Goal: Transaction & Acquisition: Complete application form

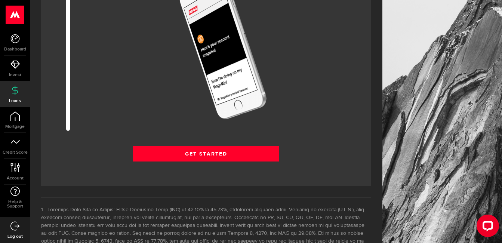
scroll to position [1047, 0]
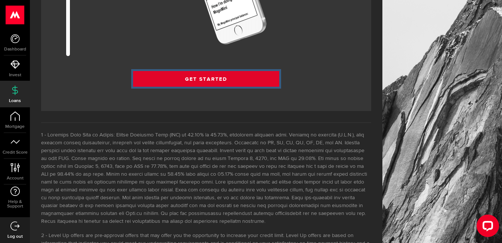
click at [222, 80] on link "Get Started" at bounding box center [206, 79] width 147 height 16
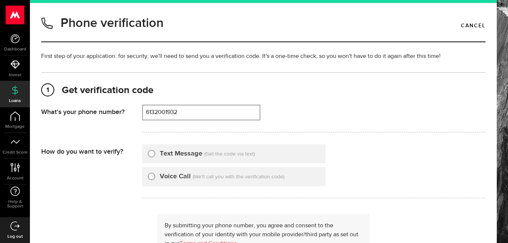
type input "6132001932"
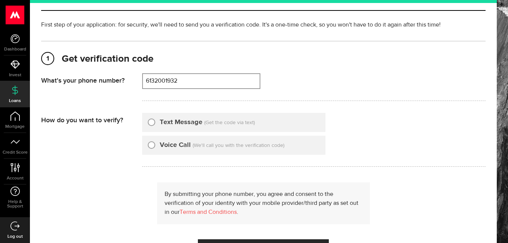
scroll to position [75, 0]
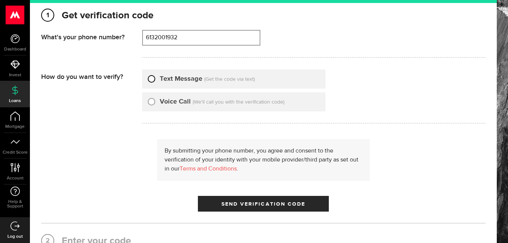
click at [152, 79] on input "Text Message" at bounding box center [151, 77] width 7 height 7
radio input "true"
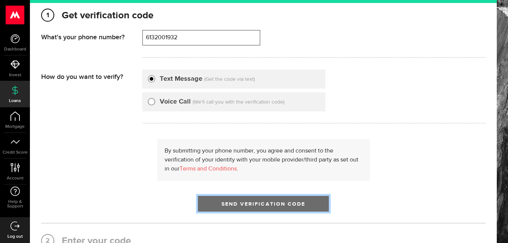
click at [253, 201] on button "Send Verification Code" at bounding box center [263, 204] width 131 height 16
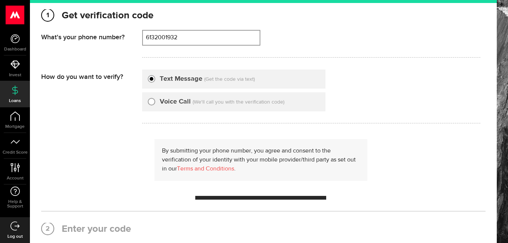
scroll to position [0, 0]
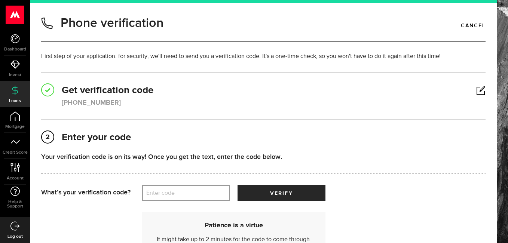
drag, startPoint x: 372, startPoint y: 203, endPoint x: 333, endPoint y: 232, distance: 48.3
drag, startPoint x: 333, startPoint y: 232, endPoint x: 168, endPoint y: 190, distance: 170.8
click at [167, 190] on label "Enter code" at bounding box center [186, 192] width 88 height 15
click at [167, 190] on input "Enter code" at bounding box center [186, 193] width 88 height 16
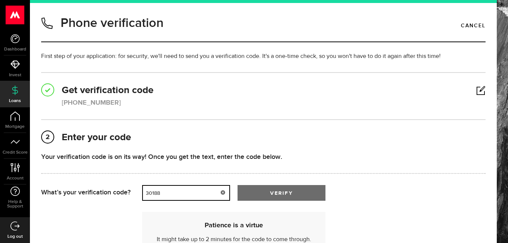
type input "30188"
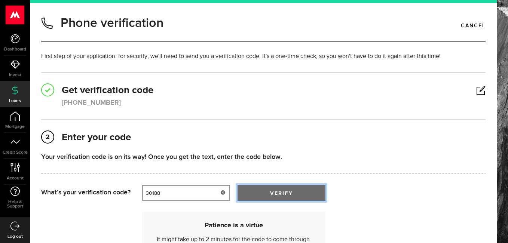
click at [269, 198] on button "verify" at bounding box center [281, 193] width 88 height 16
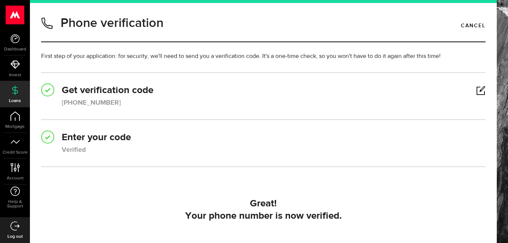
scroll to position [75, 0]
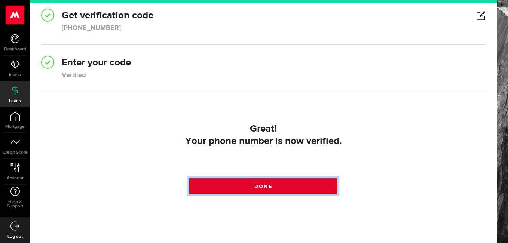
click at [259, 184] on span at bounding box center [263, 188] width 13 height 13
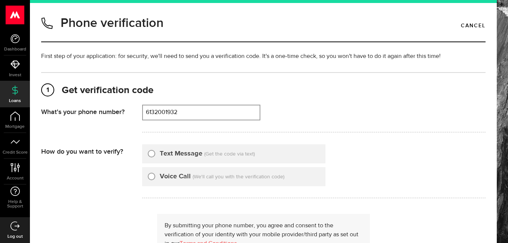
type input "6132001932"
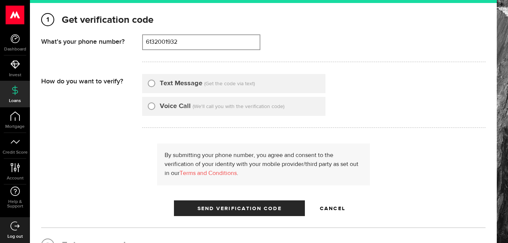
scroll to position [75, 0]
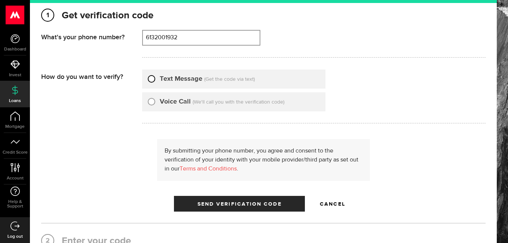
click at [153, 79] on input "Text Message" at bounding box center [151, 77] width 7 height 7
radio input "true"
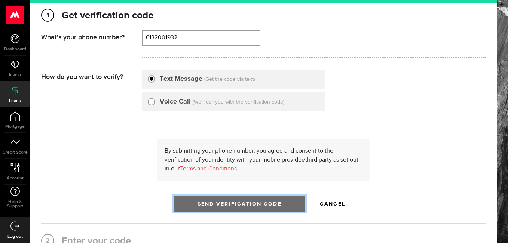
click at [264, 200] on button "Send Verification Code" at bounding box center [239, 204] width 131 height 16
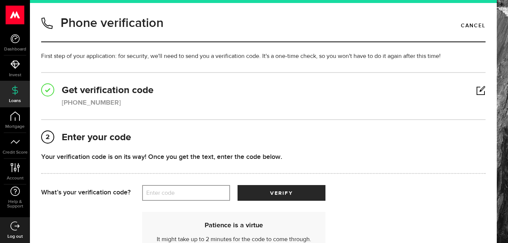
click at [176, 196] on label "Enter code" at bounding box center [186, 192] width 88 height 15
click at [176, 196] on input "Enter code" at bounding box center [186, 193] width 88 height 16
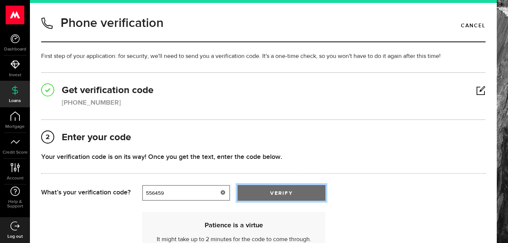
click at [266, 189] on button "verify" at bounding box center [281, 193] width 88 height 16
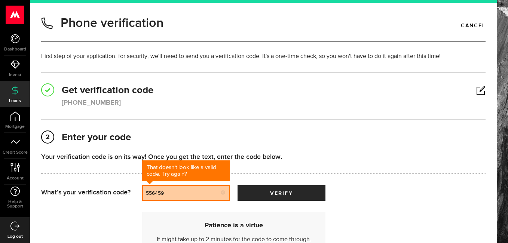
click at [212, 196] on input "556459" at bounding box center [186, 193] width 88 height 16
type input "5"
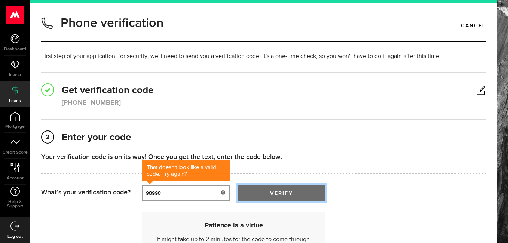
click at [271, 188] on button "verify" at bounding box center [281, 193] width 88 height 16
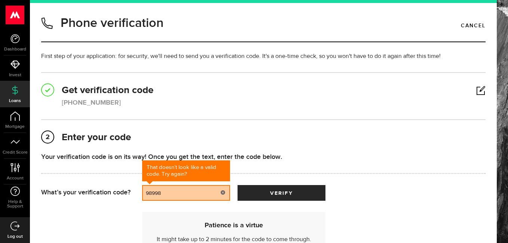
click at [176, 194] on input "98998" at bounding box center [186, 193] width 88 height 16
type input "9"
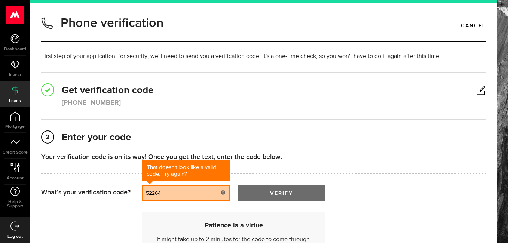
type input "52264"
click at [286, 192] on span "verify" at bounding box center [281, 193] width 22 height 5
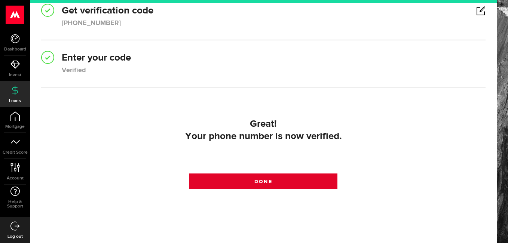
scroll to position [103, 0]
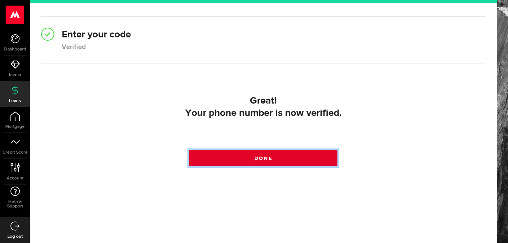
click at [263, 160] on span at bounding box center [263, 160] width 10 height 10
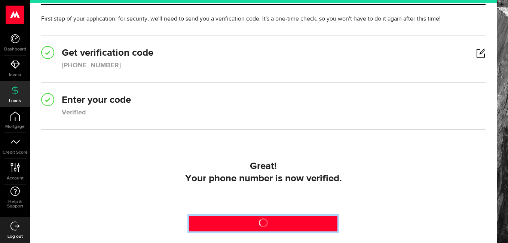
scroll to position [28, 0]
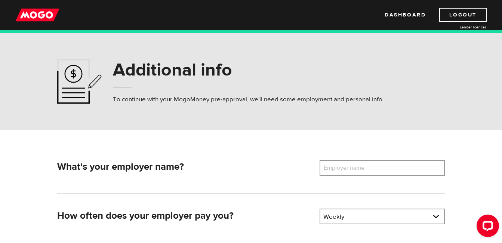
drag, startPoint x: 353, startPoint y: 168, endPoint x: 330, endPoint y: 168, distance: 22.4
click at [330, 168] on label "Employer name" at bounding box center [350, 168] width 60 height 16
click at [330, 168] on input "Employer name" at bounding box center [382, 168] width 125 height 16
drag, startPoint x: 330, startPoint y: 168, endPoint x: 326, endPoint y: 168, distance: 4.9
click at [326, 168] on label "Employer name" at bounding box center [350, 168] width 60 height 16
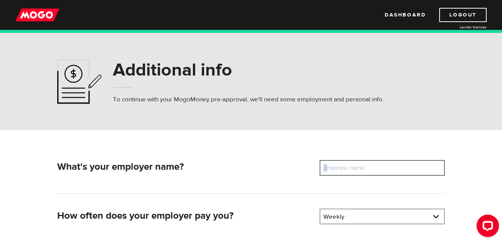
click at [326, 168] on input "Employer name" at bounding box center [382, 168] width 125 height 16
click at [326, 168] on label "Employer name" at bounding box center [350, 168] width 60 height 16
click at [326, 168] on input "Employer name" at bounding box center [382, 168] width 125 height 16
drag, startPoint x: 326, startPoint y: 168, endPoint x: 308, endPoint y: 169, distance: 17.2
click at [298, 168] on h2 "What's your employer name?" at bounding box center [185, 167] width 256 height 12
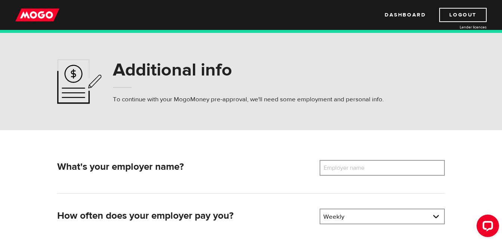
click at [338, 166] on label "Employer name" at bounding box center [350, 168] width 60 height 16
click at [338, 166] on input "Employer name" at bounding box center [382, 168] width 125 height 16
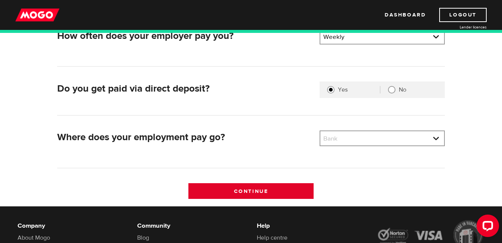
scroll to position [187, 0]
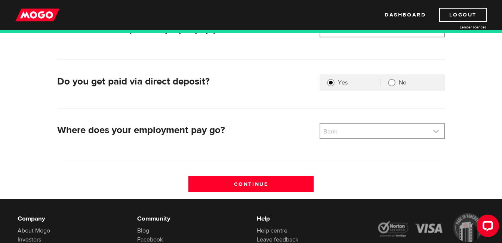
type input "Sterling Ford Sales"
click at [362, 134] on link at bounding box center [382, 131] width 124 height 14
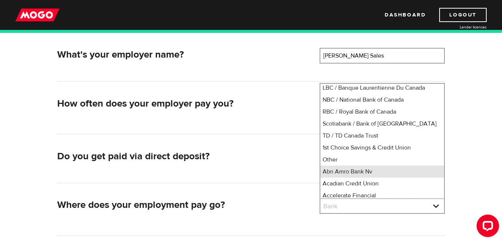
scroll to position [37, 0]
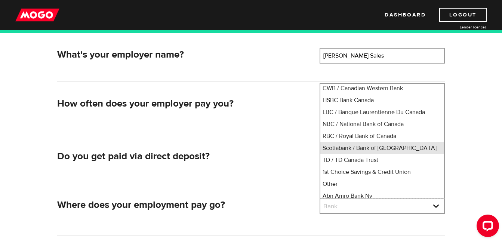
click at [356, 154] on li "Scotiabank / Bank of Nova Scotia" at bounding box center [382, 148] width 124 height 12
select select "2"
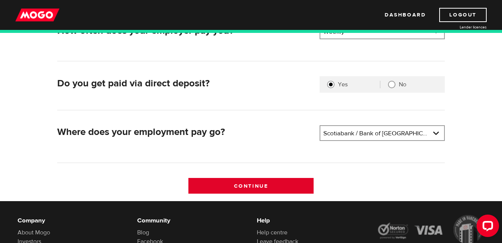
scroll to position [187, 0]
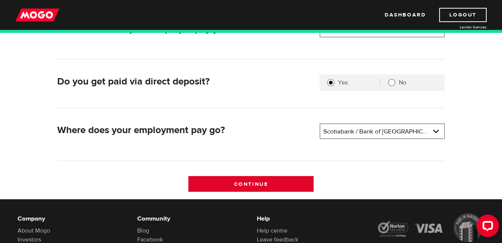
click at [264, 182] on input "Continue" at bounding box center [250, 184] width 125 height 16
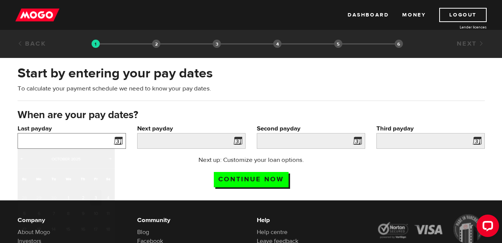
click at [90, 143] on input "Last payday" at bounding box center [72, 141] width 108 height 16
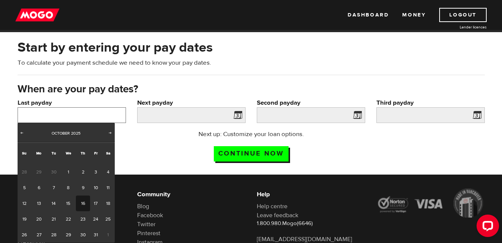
scroll to position [37, 0]
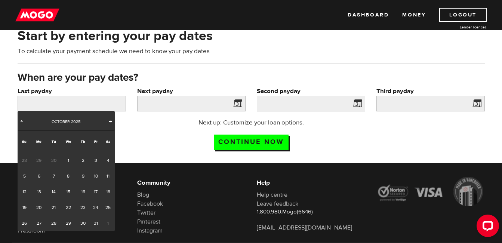
click at [107, 122] on span "Next" at bounding box center [110, 121] width 6 height 6
click at [22, 120] on span "Prev" at bounding box center [22, 121] width 6 height 6
click at [25, 159] on span "28" at bounding box center [25, 161] width 14 height 16
click at [21, 122] on span "Prev" at bounding box center [22, 121] width 6 height 6
click at [108, 121] on span "Next" at bounding box center [110, 121] width 6 height 6
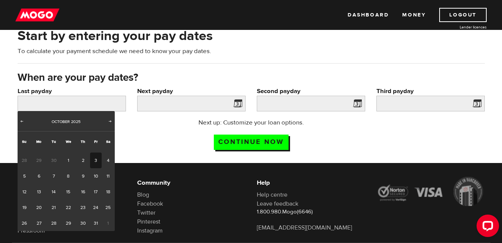
click at [53, 160] on span "30" at bounding box center [54, 161] width 14 height 16
click at [24, 123] on span "Prev" at bounding box center [22, 121] width 6 height 6
click at [109, 121] on span "Next" at bounding box center [110, 121] width 6 height 6
click at [81, 160] on link "2" at bounding box center [83, 161] width 14 height 16
type input "2025/10/02"
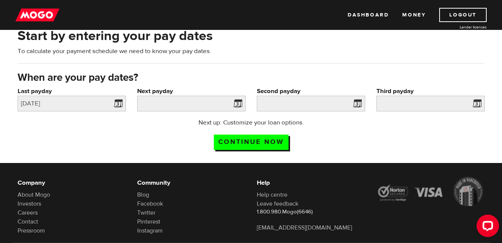
click at [237, 103] on span at bounding box center [236, 105] width 11 height 12
click at [206, 102] on input "Next payday" at bounding box center [191, 104] width 108 height 16
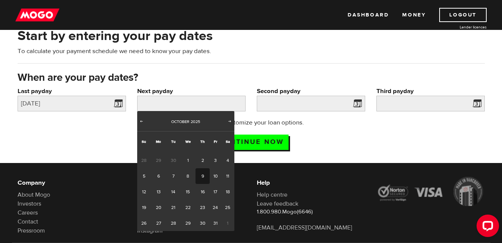
click at [206, 176] on link "9" at bounding box center [203, 176] width 14 height 16
type input "2025/10/09"
type input "2025/10/16"
type input "2025/10/23"
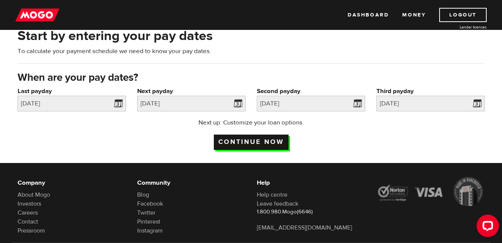
click at [262, 144] on input "Continue now" at bounding box center [251, 142] width 75 height 15
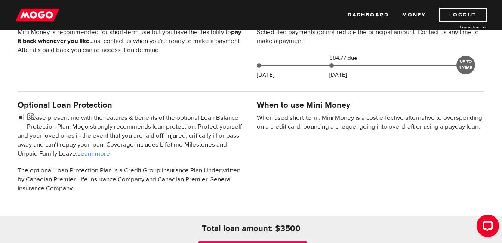
scroll to position [224, 0]
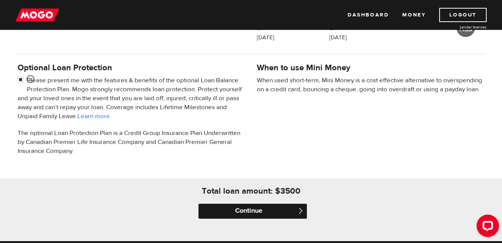
click at [258, 210] on input "Continue" at bounding box center [253, 211] width 108 height 15
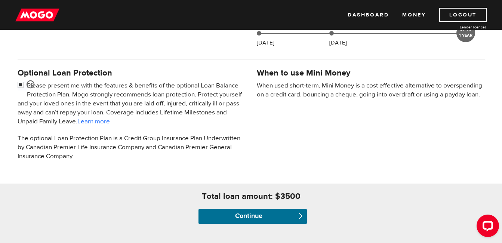
scroll to position [150, 0]
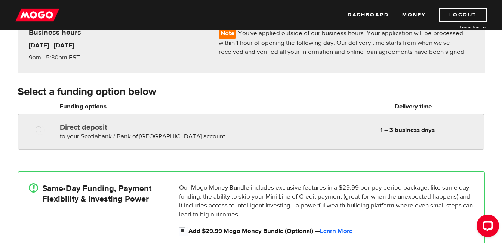
scroll to position [37, 0]
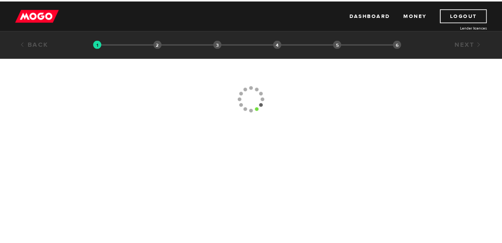
scroll to position [37, 0]
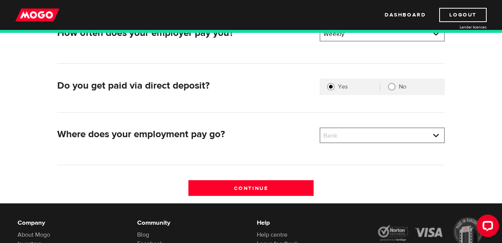
scroll to position [187, 0]
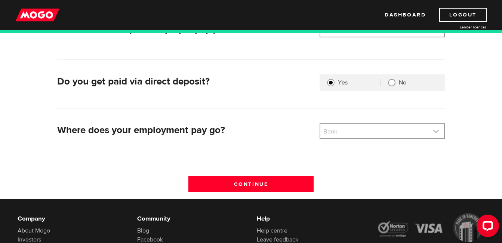
click at [353, 135] on link at bounding box center [382, 131] width 124 height 14
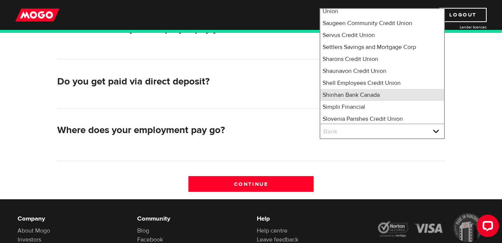
scroll to position [4974, 0]
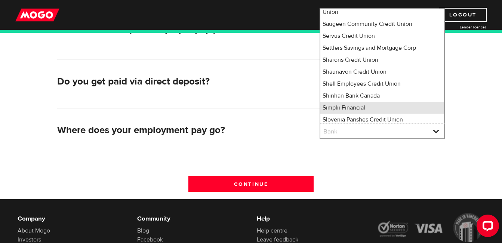
click at [357, 102] on li "Simplii Financial" at bounding box center [382, 108] width 124 height 12
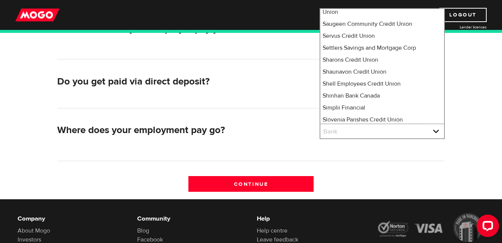
select select "360"
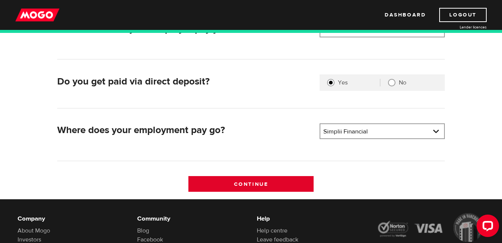
click at [272, 184] on input "Continue" at bounding box center [250, 184] width 125 height 16
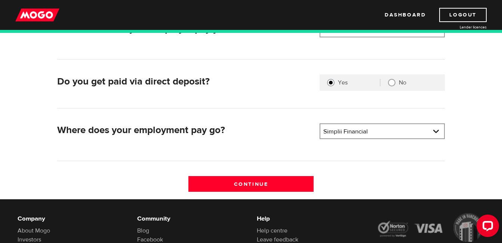
scroll to position [166, 0]
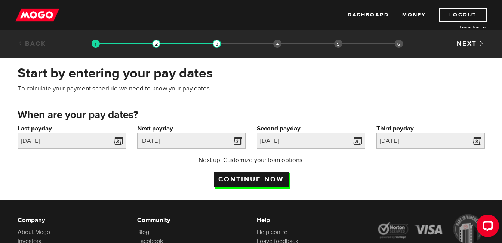
click at [243, 176] on input "Continue now" at bounding box center [251, 179] width 75 height 15
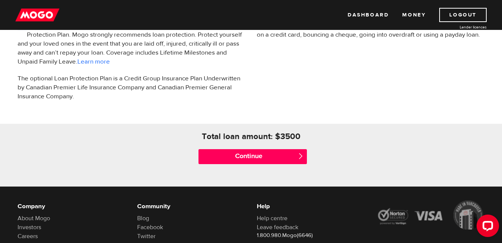
scroll to position [299, 0]
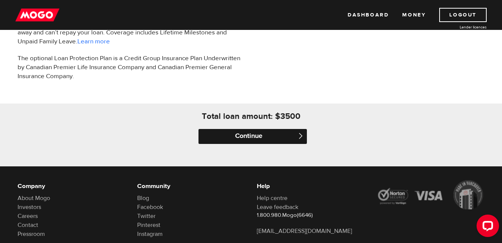
click at [252, 133] on input "Continue" at bounding box center [253, 136] width 108 height 15
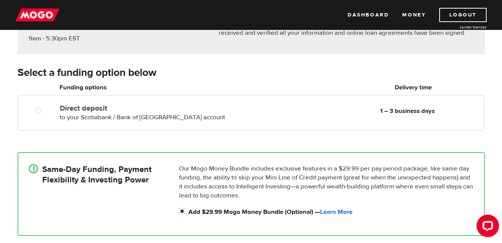
scroll to position [112, 0]
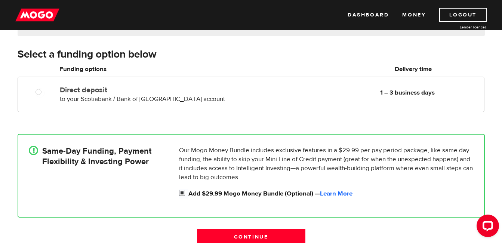
click at [181, 193] on input "Add $29.99 Mogo Money Bundle (Optional) — Learn More" at bounding box center [183, 193] width 9 height 9
click at [182, 191] on input "Add $29.99 Mogo Money Bundle (Optional) — Learn More" at bounding box center [183, 193] width 9 height 9
checkbox input "true"
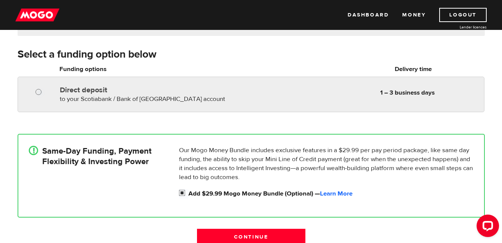
radio input "true"
click at [38, 93] on input "Direct deposit" at bounding box center [40, 92] width 9 height 9
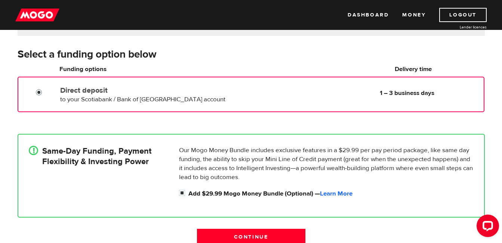
click at [38, 93] on input "Direct deposit" at bounding box center [40, 93] width 9 height 9
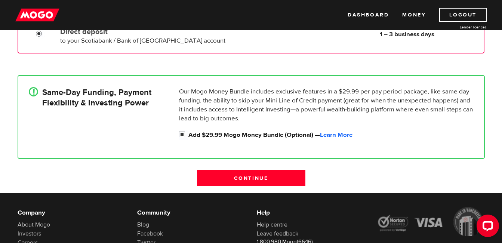
scroll to position [187, 0]
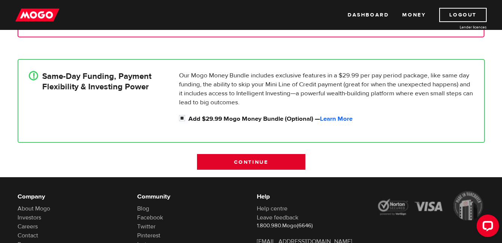
click at [259, 161] on input "Continue" at bounding box center [251, 162] width 108 height 16
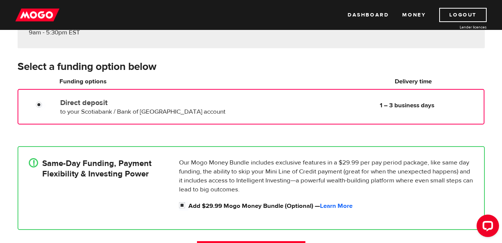
scroll to position [75, 0]
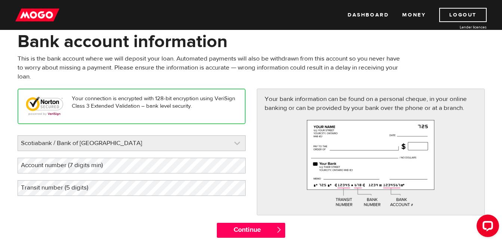
click at [220, 144] on link at bounding box center [131, 143] width 227 height 15
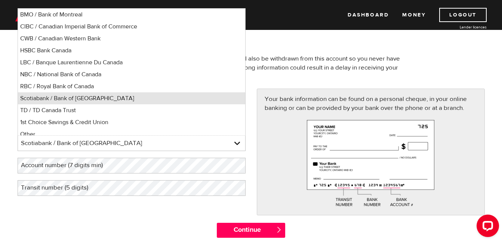
scroll to position [5, 0]
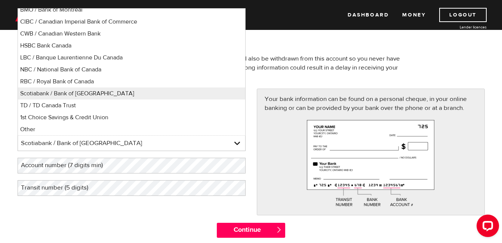
click at [251, 124] on div "Your bank information can be found on a personal cheque, in your online banking…" at bounding box center [370, 156] width 239 height 134
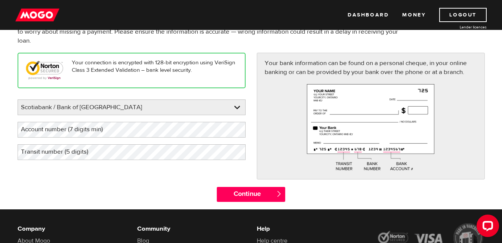
scroll to position [75, 0]
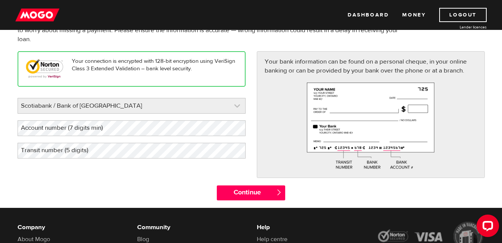
click at [167, 107] on link at bounding box center [131, 105] width 227 height 15
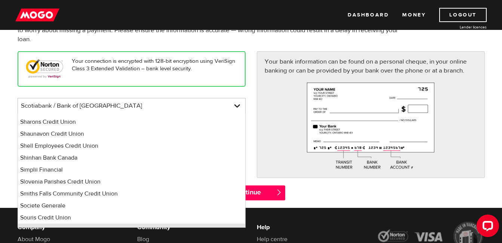
scroll to position [4823, 0]
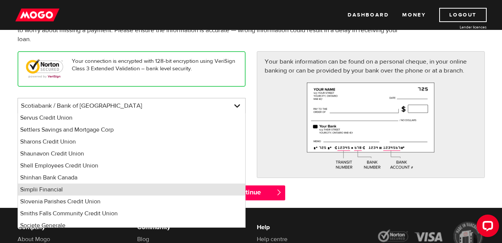
click at [74, 188] on li "Simplii Financial" at bounding box center [131, 190] width 227 height 12
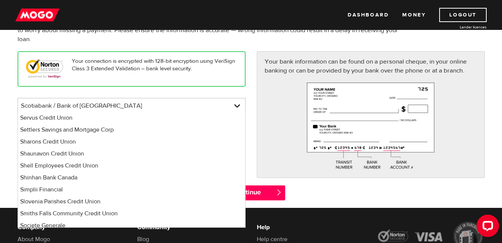
select select "360"
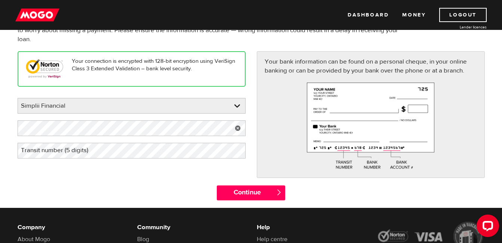
click at [72, 150] on label "Transit number (5 digits)" at bounding box center [61, 150] width 86 height 15
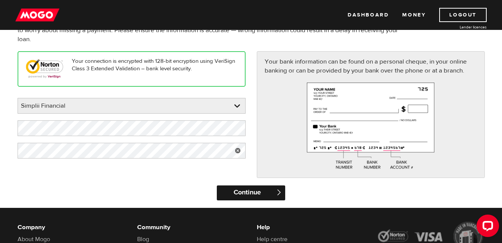
click at [254, 190] on input "Continue" at bounding box center [251, 192] width 68 height 15
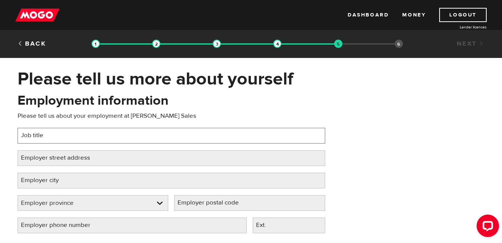
click at [101, 138] on input "Job title" at bounding box center [172, 136] width 308 height 16
type input "sales manager"
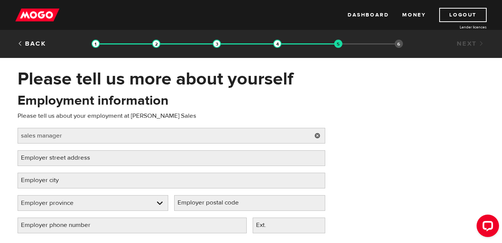
click at [91, 157] on label "Employer street address" at bounding box center [62, 157] width 88 height 15
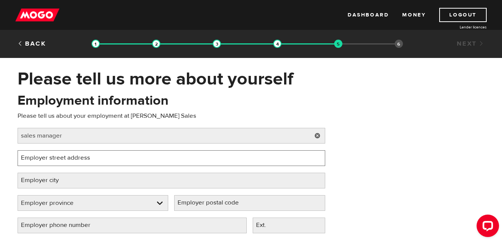
click at [91, 157] on input "Employer street address" at bounding box center [172, 158] width 308 height 16
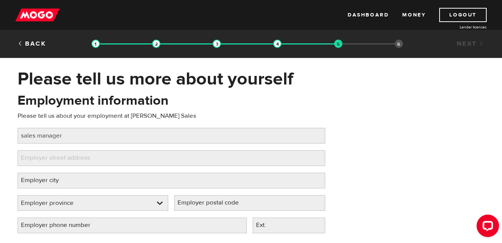
drag, startPoint x: 190, startPoint y: 157, endPoint x: 406, endPoint y: 99, distance: 223.5
click at [406, 99] on div "Employment information Please tell us about your employment at Sterling Ford Sa…" at bounding box center [251, 166] width 479 height 148
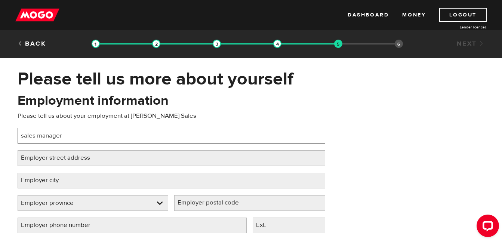
drag, startPoint x: 81, startPoint y: 156, endPoint x: 46, endPoint y: 132, distance: 42.8
click at [46, 132] on input "sales manager" at bounding box center [172, 136] width 308 height 16
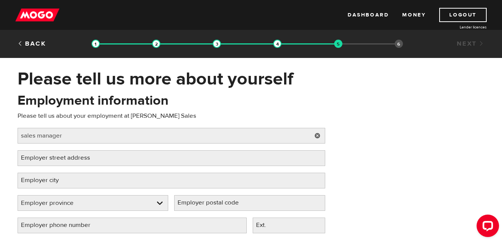
click at [101, 157] on label "Employer street address" at bounding box center [62, 157] width 88 height 15
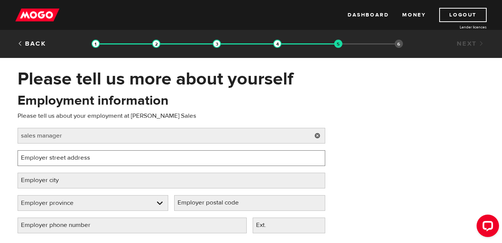
click at [101, 157] on input "Employer street address" at bounding box center [172, 158] width 308 height 16
paste input "1425 Ogilvie Rd, Ottawa, ON K1J 7P3"
type input "1425 Ogilvie Rd, Ottawa, ON K1J 7P3"
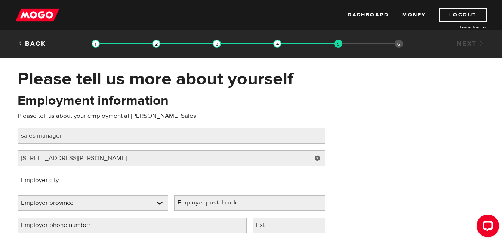
click at [79, 181] on input "Employer city" at bounding box center [172, 181] width 308 height 16
type input "o"
type input "Ottawa"
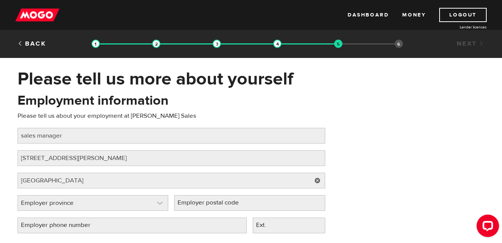
click at [141, 203] on link at bounding box center [93, 203] width 150 height 15
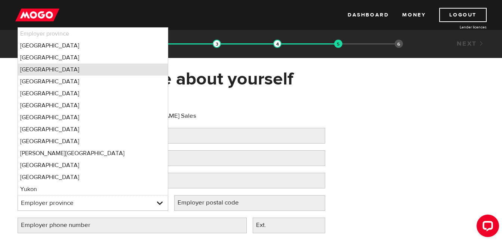
click at [70, 72] on li "Ontario" at bounding box center [93, 70] width 150 height 12
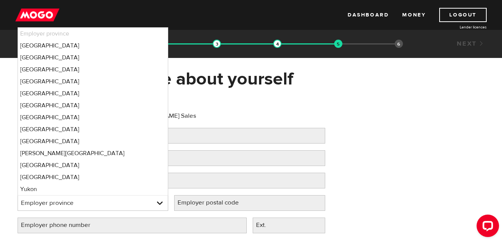
select select "ON"
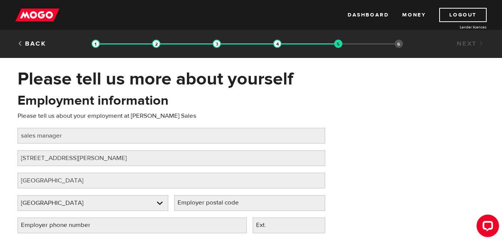
click at [210, 205] on label "Employer postal code" at bounding box center [214, 202] width 80 height 15
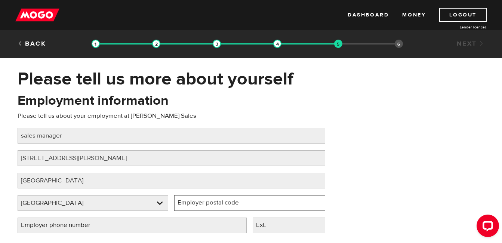
click at [210, 205] on input "Employer postal code" at bounding box center [249, 203] width 151 height 16
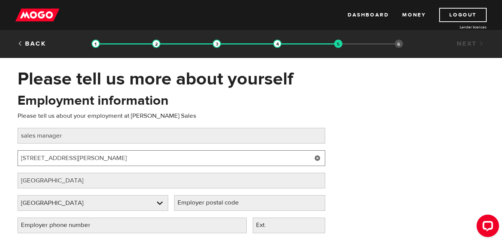
drag, startPoint x: 108, startPoint y: 158, endPoint x: 123, endPoint y: 158, distance: 15.0
click at [123, 158] on input "1425 Ogilvie Rd, Ottawa, ON K1J 7P3" at bounding box center [172, 158] width 308 height 16
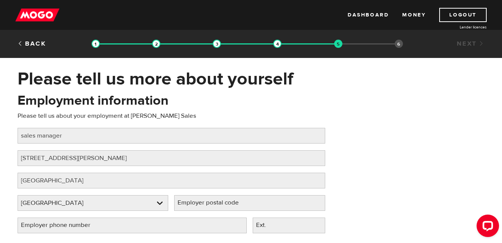
drag, startPoint x: 193, startPoint y: 200, endPoint x: 185, endPoint y: 202, distance: 7.7
click at [185, 202] on label "Employer postal code" at bounding box center [214, 202] width 80 height 15
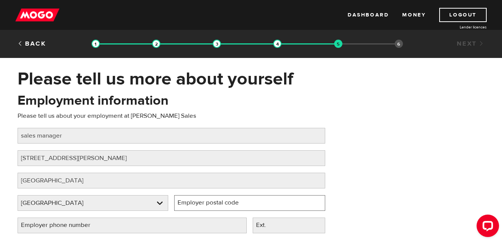
click at [185, 202] on input "Employer postal code" at bounding box center [249, 203] width 151 height 16
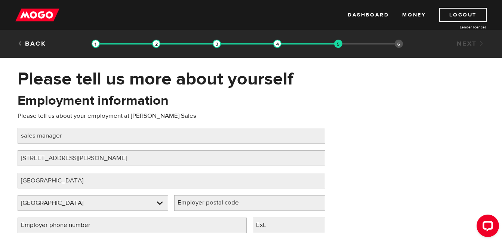
drag, startPoint x: 185, startPoint y: 202, endPoint x: 179, endPoint y: 203, distance: 6.2
click at [179, 203] on label "Employer postal code" at bounding box center [214, 202] width 80 height 15
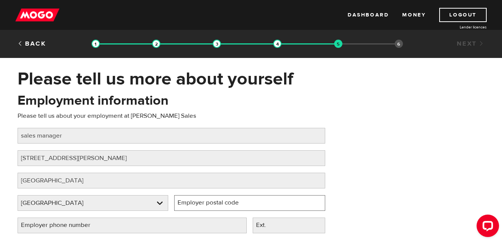
click at [179, 203] on input "Employer postal code" at bounding box center [249, 203] width 151 height 16
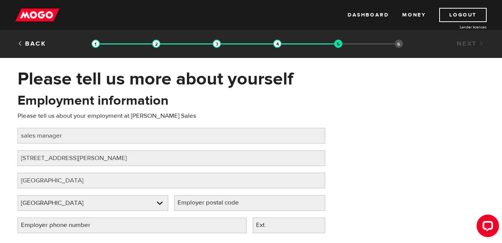
click at [182, 205] on label "Employer postal code" at bounding box center [214, 202] width 80 height 15
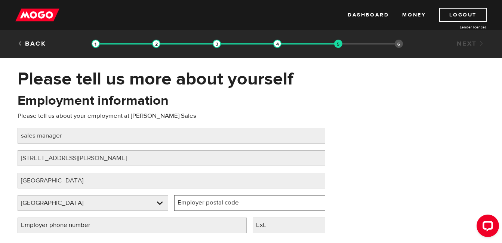
click at [182, 205] on input "Employer postal code" at bounding box center [249, 203] width 151 height 16
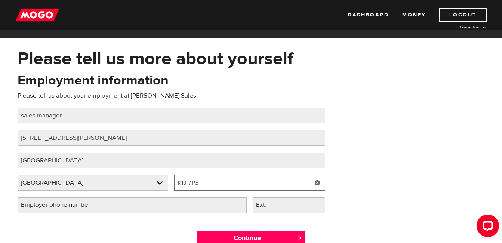
scroll to position [37, 0]
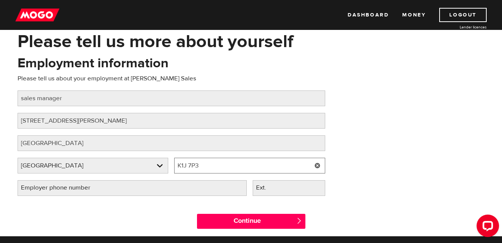
type input "K1J 7P3"
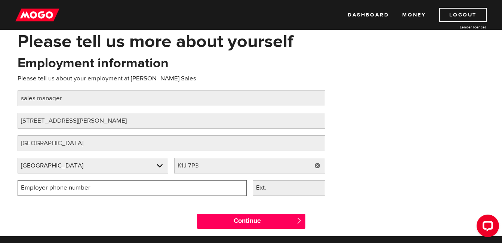
click at [124, 190] on input "Employer phone number" at bounding box center [132, 188] width 229 height 16
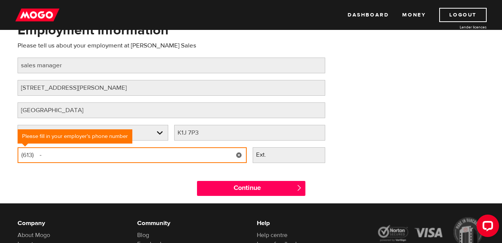
scroll to position [75, 0]
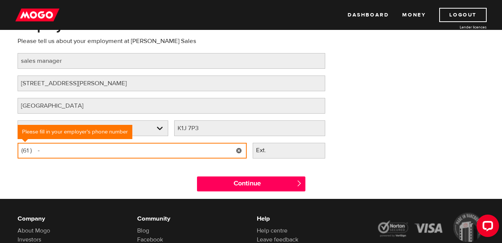
type input "(6 ) -"
type input "(61 ) -"
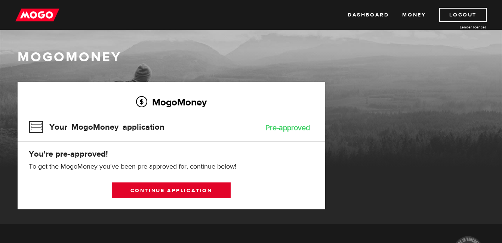
click at [180, 191] on link "Continue application" at bounding box center [171, 190] width 119 height 16
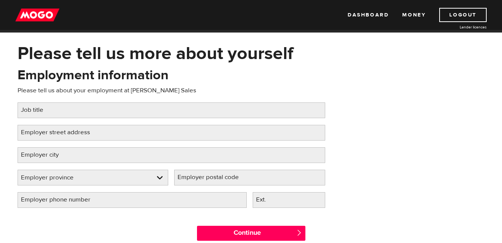
scroll to position [37, 0]
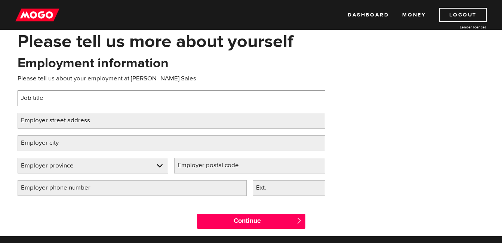
click at [105, 103] on input "Job title" at bounding box center [172, 98] width 308 height 16
type input "sales manager"
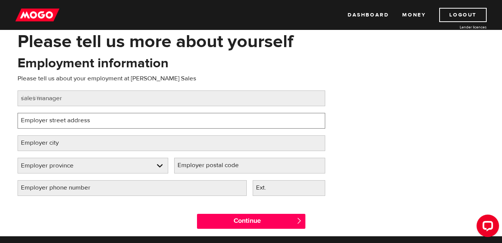
type input "1425 Ogilvie Rd, Ottawa, ON K1J 7P3"
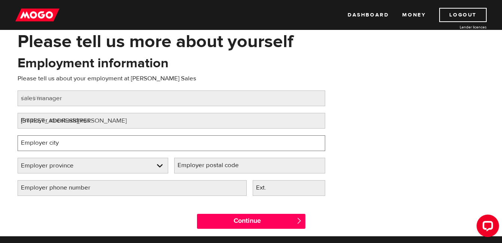
type input "Ottawa"
select select "ON"
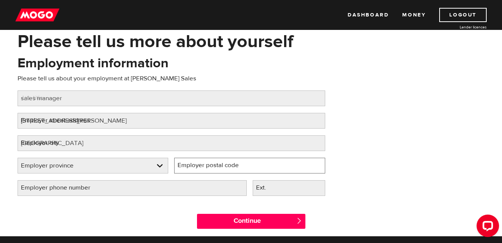
type input "K1J 7P3"
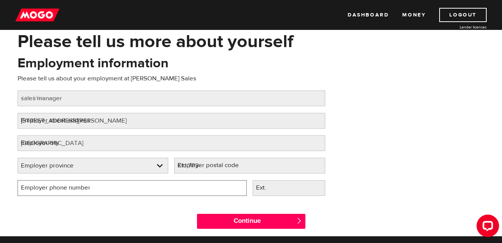
type input "(61 ) -"
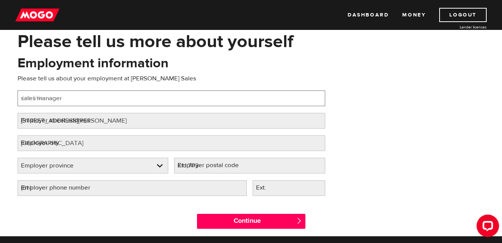
select select "ON"
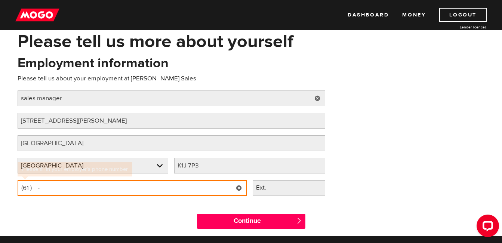
click at [31, 188] on input "(61 ) -" at bounding box center [132, 188] width 229 height 16
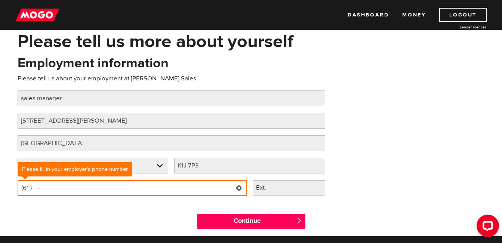
type input "(6 ) -"
type input "(438) 816-0269"
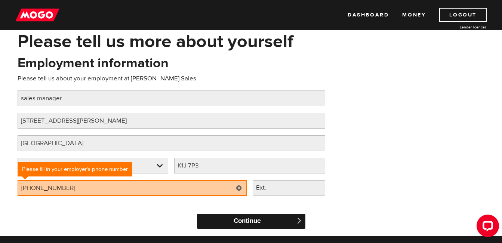
click at [266, 224] on input "Continue" at bounding box center [251, 221] width 108 height 15
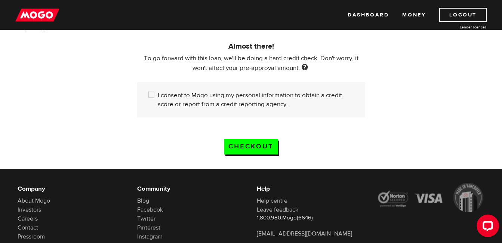
scroll to position [224, 0]
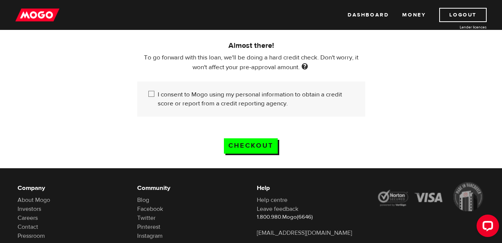
click at [150, 92] on input "I consent to Mogo using my personal information to obtain a credit score or rep…" at bounding box center [152, 94] width 9 height 9
checkbox input "true"
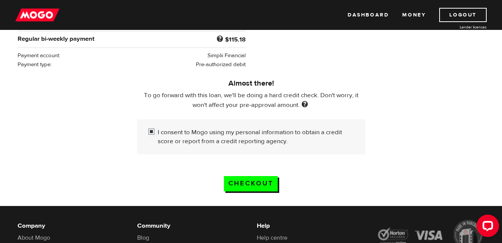
scroll to position [187, 0]
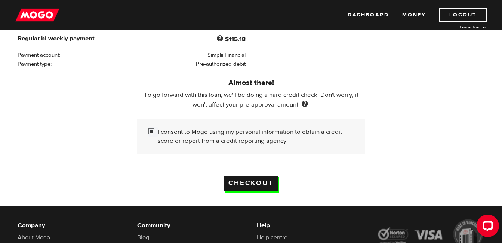
click at [253, 181] on input "Checkout" at bounding box center [251, 183] width 54 height 15
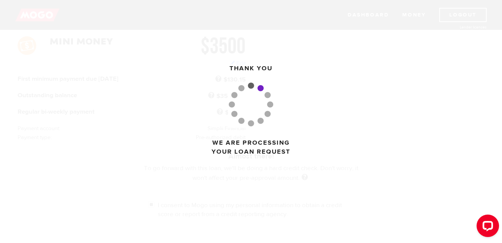
scroll to position [112, 0]
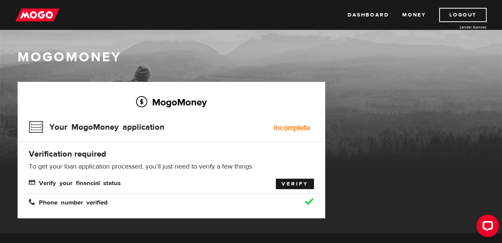
click at [293, 185] on link "Verify" at bounding box center [295, 184] width 38 height 10
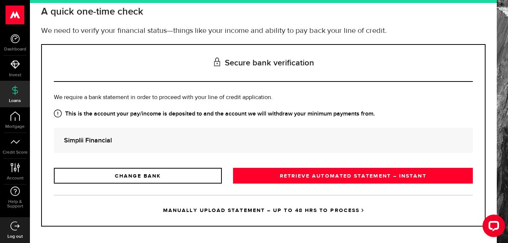
scroll to position [52, 0]
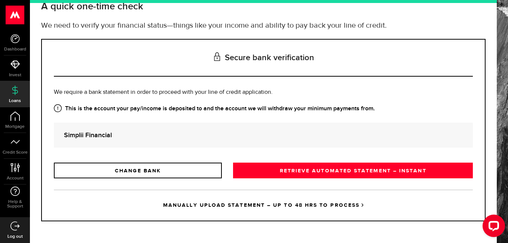
click at [136, 135] on strong "Simplii Financial" at bounding box center [263, 135] width 399 height 10
click at [101, 136] on strong "Simplii Financial" at bounding box center [263, 135] width 399 height 10
click at [113, 136] on strong "Simplii Financial" at bounding box center [263, 135] width 399 height 10
click at [112, 136] on strong "Simplii Financial" at bounding box center [263, 135] width 399 height 10
click at [116, 136] on strong "Simplii Financial" at bounding box center [263, 135] width 399 height 10
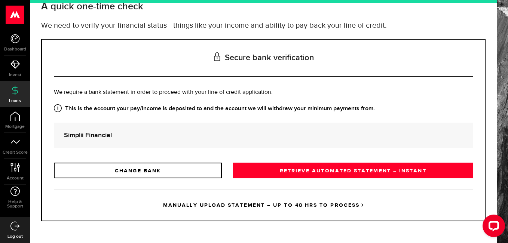
click at [114, 136] on strong "Simplii Financial" at bounding box center [263, 135] width 399 height 10
click at [111, 136] on strong "Simplii Financial" at bounding box center [263, 135] width 399 height 10
click at [161, 148] on div "Is this the bank account you want us to get your bank statements from? We requi…" at bounding box center [263, 133] width 419 height 90
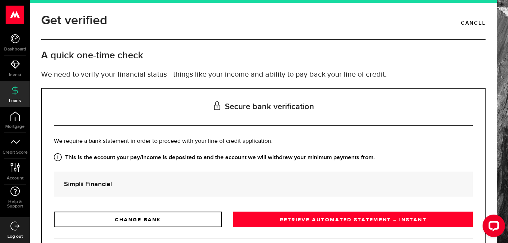
scroll to position [0, 0]
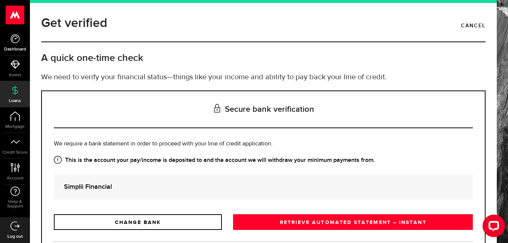
click at [18, 39] on icon at bounding box center [14, 38] width 9 height 9
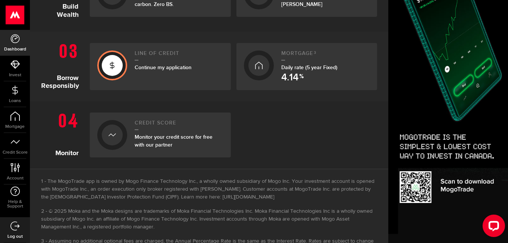
scroll to position [233, 0]
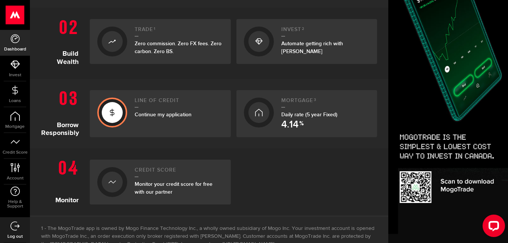
click at [147, 117] on span "Continue my application" at bounding box center [163, 114] width 57 height 6
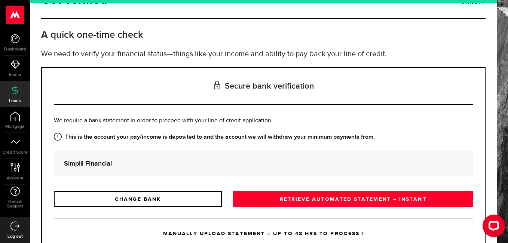
scroll to position [52, 0]
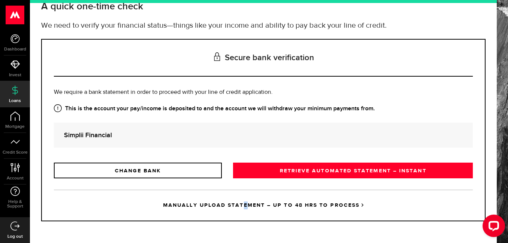
drag, startPoint x: 239, startPoint y: 205, endPoint x: 246, endPoint y: 210, distance: 8.7
click at [246, 210] on link "MANUALLY UPLOAD STATEMENT – UP TO 48 HRS TO PROCESS" at bounding box center [263, 205] width 419 height 31
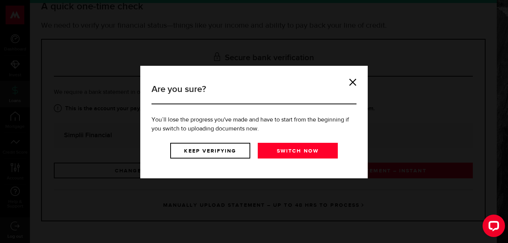
drag, startPoint x: 246, startPoint y: 210, endPoint x: 301, endPoint y: 210, distance: 55.0
click at [301, 210] on div "Are you sure? You’ll lose the progress you've made and have to start from the b…" at bounding box center [254, 121] width 508 height 243
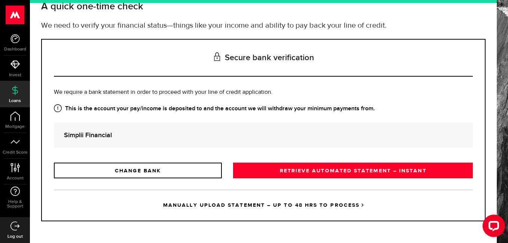
click at [286, 206] on link "MANUALLY UPLOAD STATEMENT – UP TO 48 HRS TO PROCESS" at bounding box center [263, 205] width 419 height 31
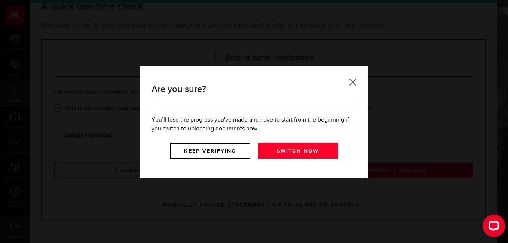
click at [350, 81] on link at bounding box center [352, 82] width 7 height 7
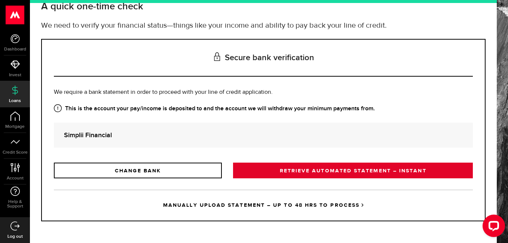
click at [287, 169] on link "RETRIEVE AUTOMATED STATEMENT – INSTANT" at bounding box center [353, 171] width 240 height 16
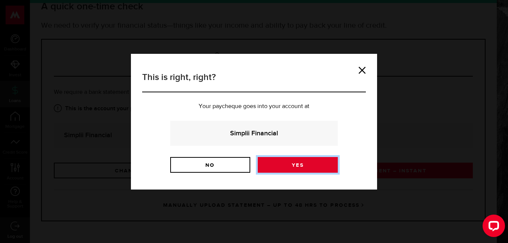
click at [308, 162] on link "Yes" at bounding box center [298, 165] width 80 height 16
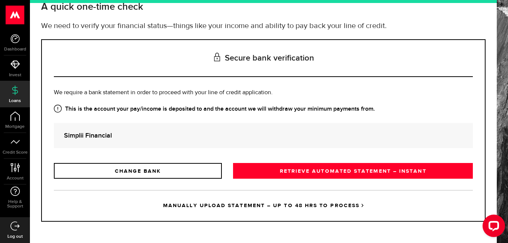
scroll to position [52, 0]
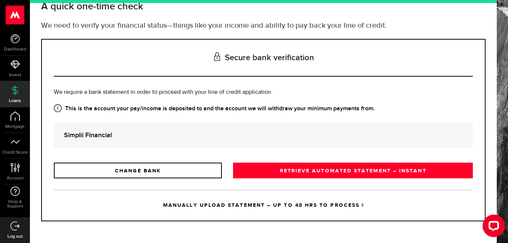
click at [227, 207] on link "MANUALLY UPLOAD STATEMENT – UP TO 48 HRS TO PROCESS" at bounding box center [263, 205] width 419 height 31
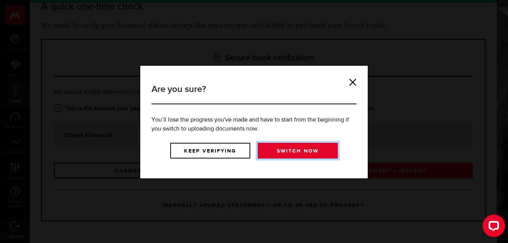
click at [288, 151] on link "Switch now" at bounding box center [298, 151] width 80 height 16
